Goal: Task Accomplishment & Management: Use online tool/utility

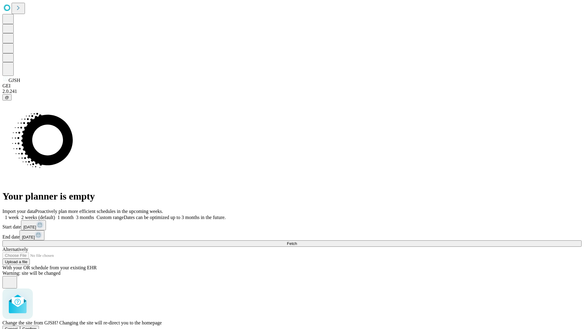
click at [37, 326] on span "Confirm" at bounding box center [30, 328] width 14 height 5
click at [74, 215] on label "1 month" at bounding box center [64, 217] width 19 height 5
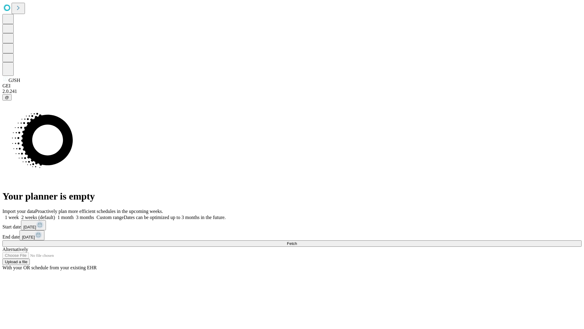
click at [297, 241] on span "Fetch" at bounding box center [292, 243] width 10 height 5
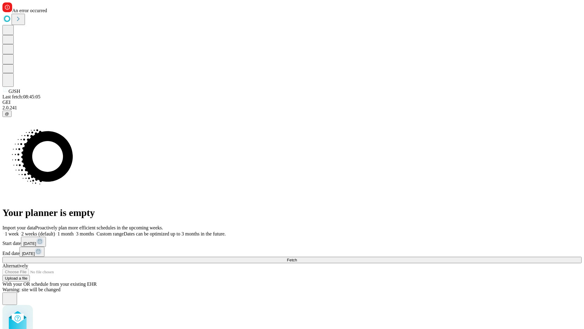
click at [74, 231] on label "1 month" at bounding box center [64, 233] width 19 height 5
click at [297, 258] on span "Fetch" at bounding box center [292, 260] width 10 height 5
click at [74, 231] on label "1 month" at bounding box center [64, 233] width 19 height 5
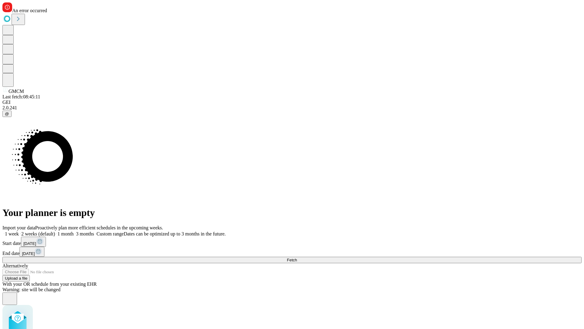
click at [297, 258] on span "Fetch" at bounding box center [292, 260] width 10 height 5
click at [74, 231] on label "1 month" at bounding box center [64, 233] width 19 height 5
click at [297, 258] on span "Fetch" at bounding box center [292, 260] width 10 height 5
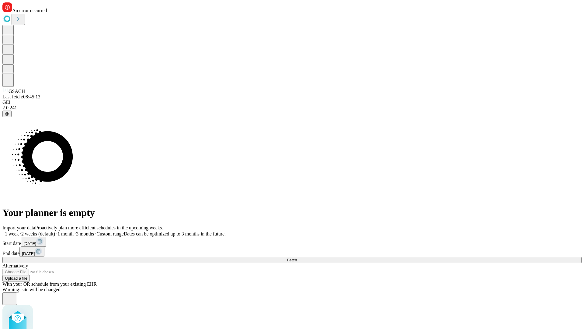
click at [74, 231] on label "1 month" at bounding box center [64, 233] width 19 height 5
click at [297, 258] on span "Fetch" at bounding box center [292, 260] width 10 height 5
click at [74, 231] on label "1 month" at bounding box center [64, 233] width 19 height 5
click at [297, 258] on span "Fetch" at bounding box center [292, 260] width 10 height 5
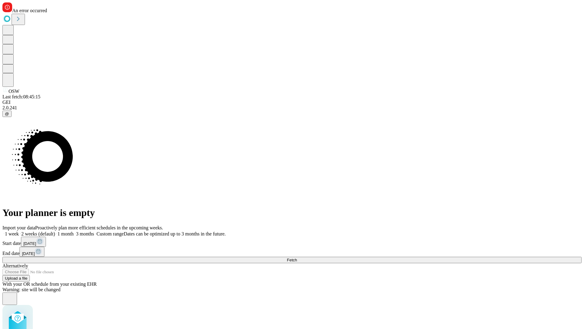
click at [74, 231] on label "1 month" at bounding box center [64, 233] width 19 height 5
click at [297, 258] on span "Fetch" at bounding box center [292, 260] width 10 height 5
click at [74, 231] on label "1 month" at bounding box center [64, 233] width 19 height 5
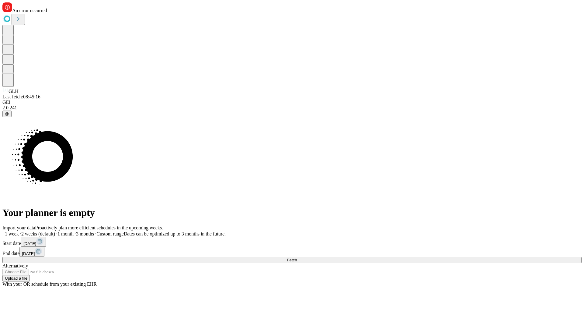
click at [297, 258] on span "Fetch" at bounding box center [292, 260] width 10 height 5
click at [74, 231] on label "1 month" at bounding box center [64, 233] width 19 height 5
click at [297, 258] on span "Fetch" at bounding box center [292, 260] width 10 height 5
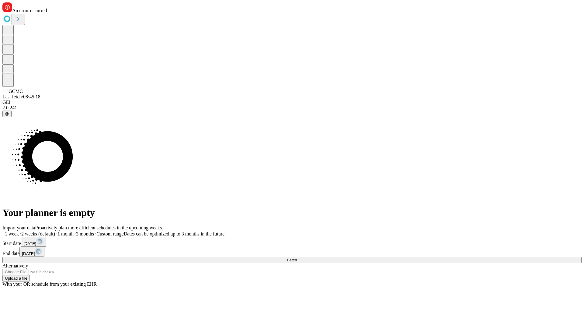
click at [74, 231] on label "1 month" at bounding box center [64, 233] width 19 height 5
click at [297, 258] on span "Fetch" at bounding box center [292, 260] width 10 height 5
click at [74, 231] on label "1 month" at bounding box center [64, 233] width 19 height 5
click at [297, 258] on span "Fetch" at bounding box center [292, 260] width 10 height 5
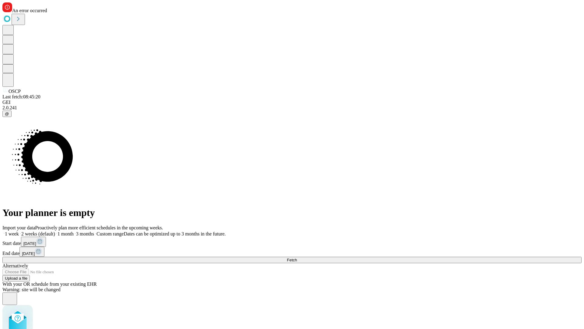
click at [74, 231] on label "1 month" at bounding box center [64, 233] width 19 height 5
click at [297, 258] on span "Fetch" at bounding box center [292, 260] width 10 height 5
